Goal: Use online tool/utility: Use online tool/utility

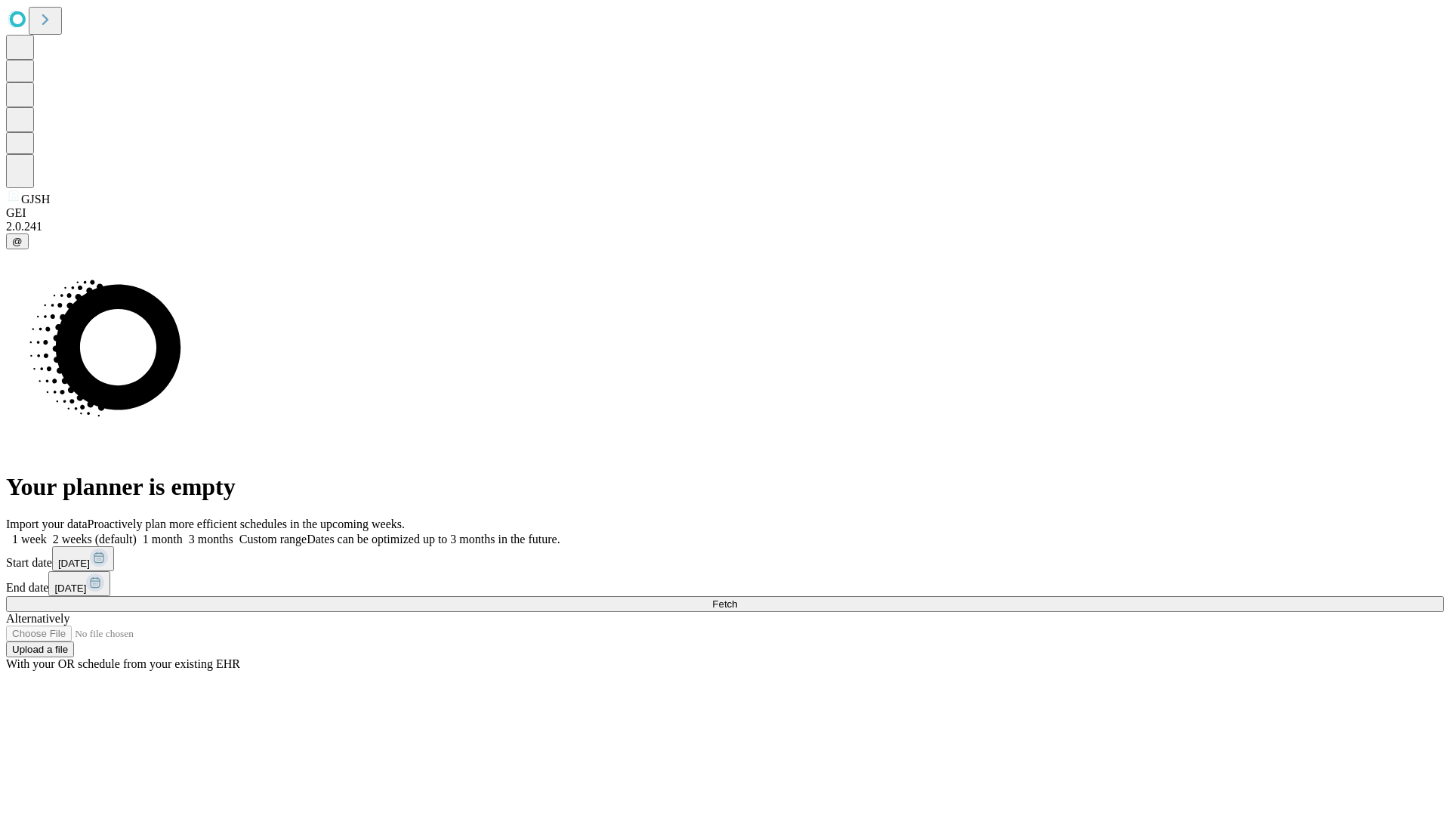
click at [737, 598] on span "Fetch" at bounding box center [724, 603] width 25 height 11
